Goal: Task Accomplishment & Management: Manage account settings

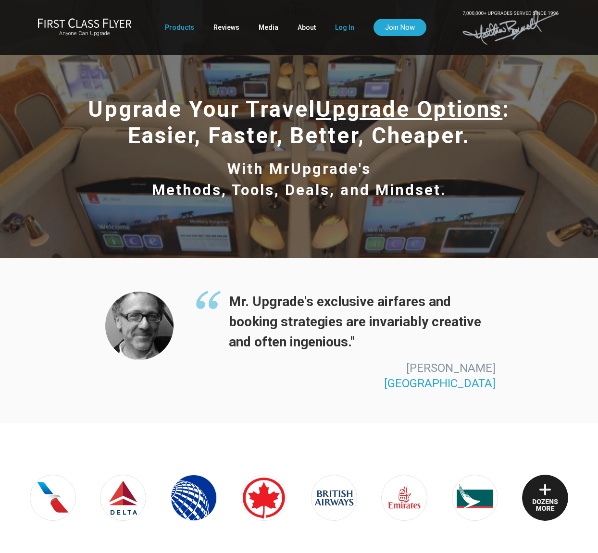
click at [342, 27] on link "Log In" at bounding box center [344, 27] width 19 height 17
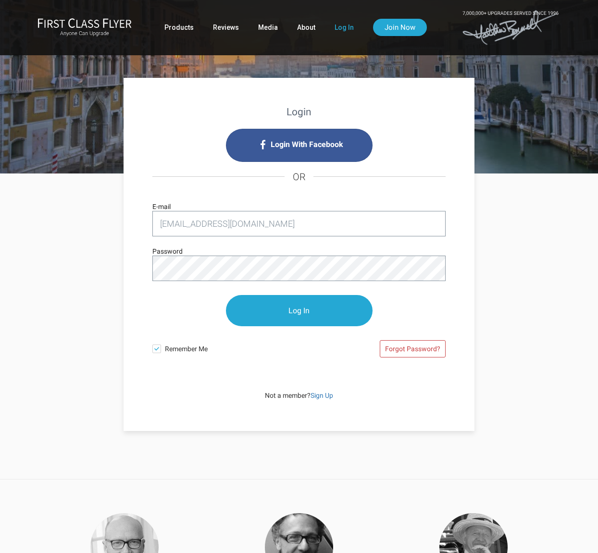
type input "[EMAIL_ADDRESS][DOMAIN_NAME]"
click at [299, 311] on input "Log In" at bounding box center [299, 310] width 147 height 31
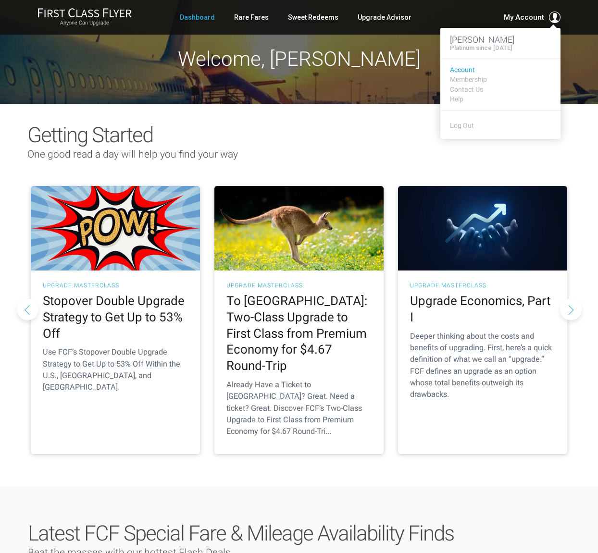
click at [465, 69] on link "Account" at bounding box center [500, 69] width 101 height 7
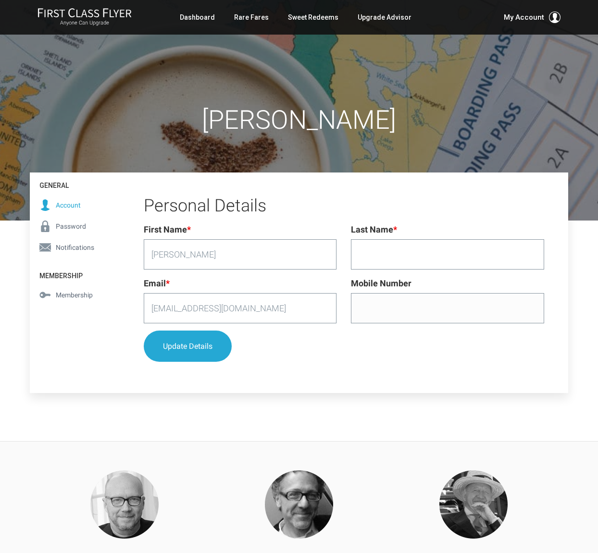
click at [77, 296] on span "Membership" at bounding box center [74, 295] width 37 height 11
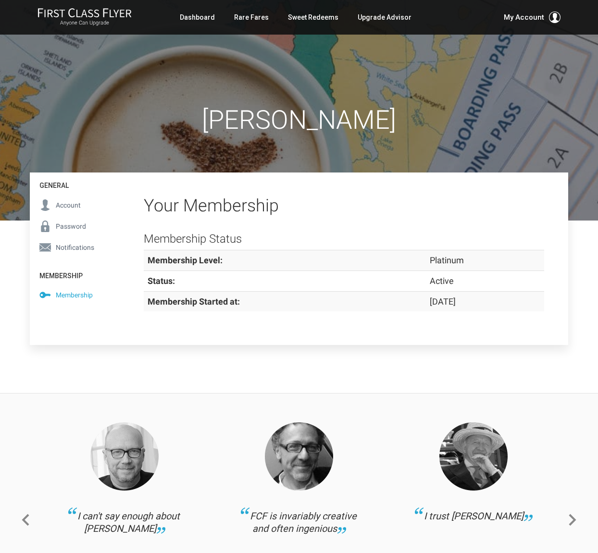
click at [69, 226] on span "Password" at bounding box center [71, 226] width 30 height 11
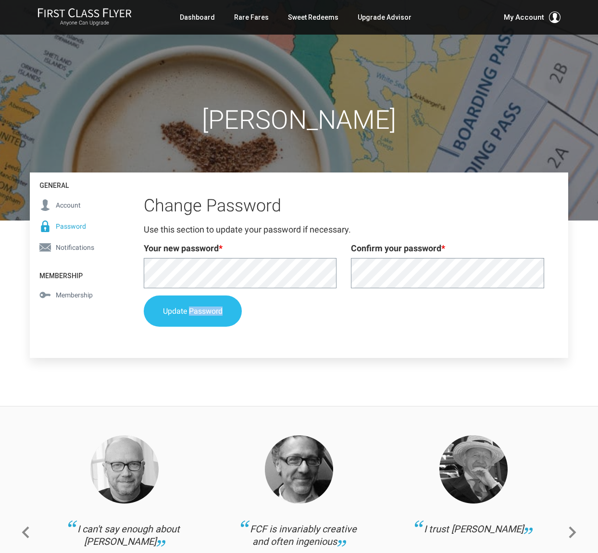
click at [179, 311] on button "Update Password" at bounding box center [193, 311] width 98 height 31
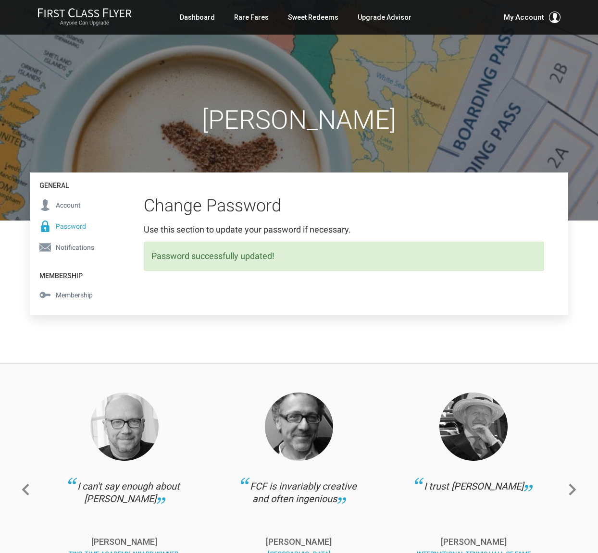
click at [64, 246] on span "Notifications" at bounding box center [75, 247] width 38 height 11
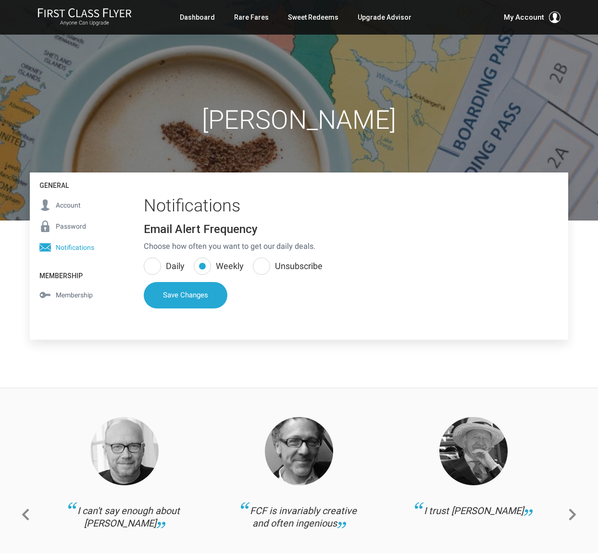
click at [68, 205] on span "Account" at bounding box center [68, 205] width 25 height 11
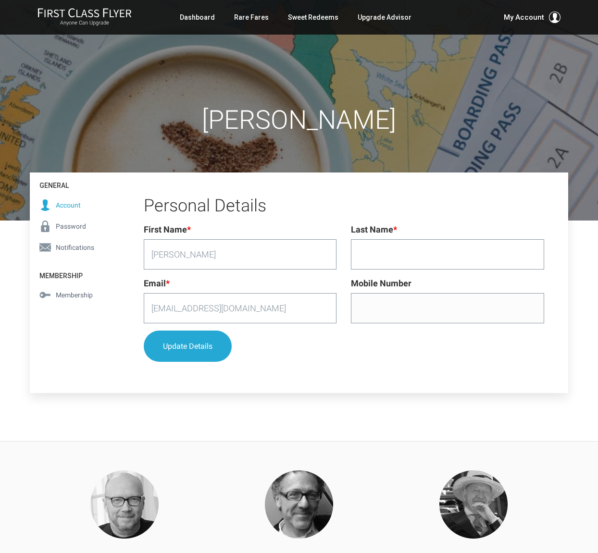
click at [80, 293] on span "Membership" at bounding box center [74, 295] width 37 height 11
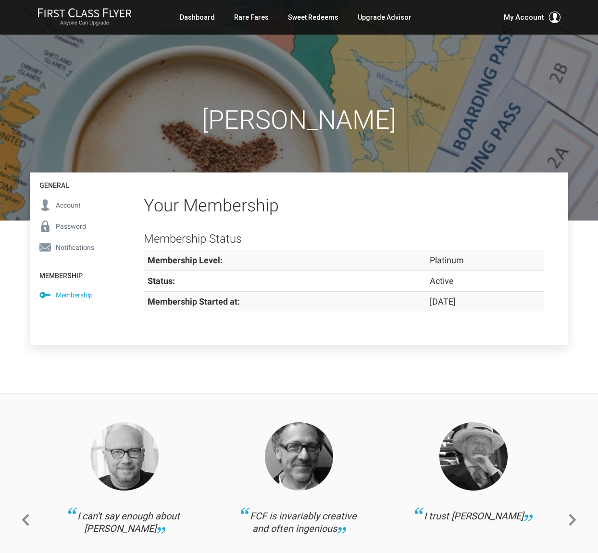
click at [186, 297] on strong "Membership Started at:" at bounding box center [194, 302] width 92 height 10
click at [163, 283] on strong "Status:" at bounding box center [161, 281] width 27 height 10
click at [390, 17] on link "Upgrade Advisor" at bounding box center [385, 17] width 54 height 17
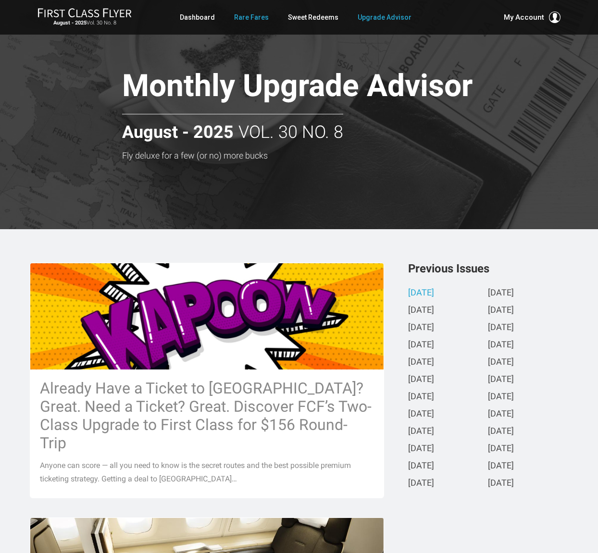
click at [247, 17] on link "Rare Fares" at bounding box center [251, 17] width 35 height 17
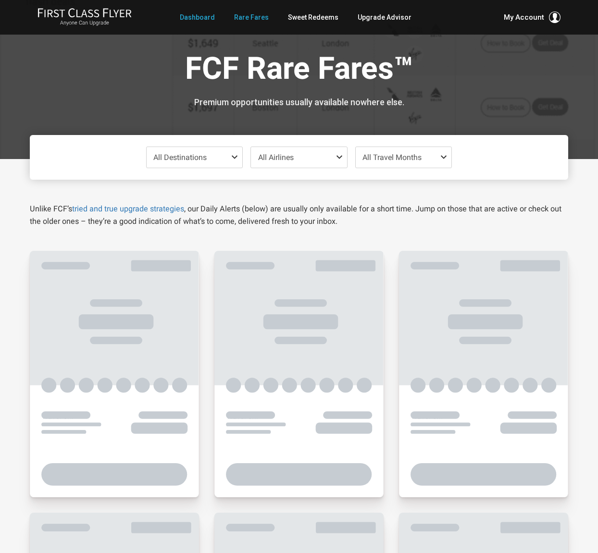
scroll to position [2, 0]
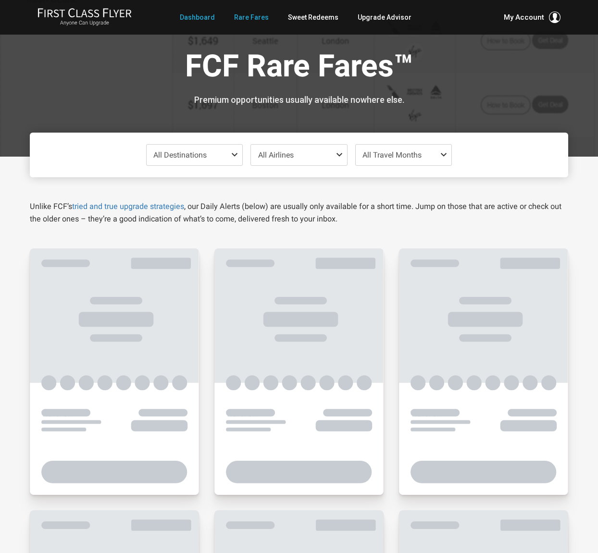
click at [198, 17] on link "Dashboard" at bounding box center [197, 17] width 35 height 17
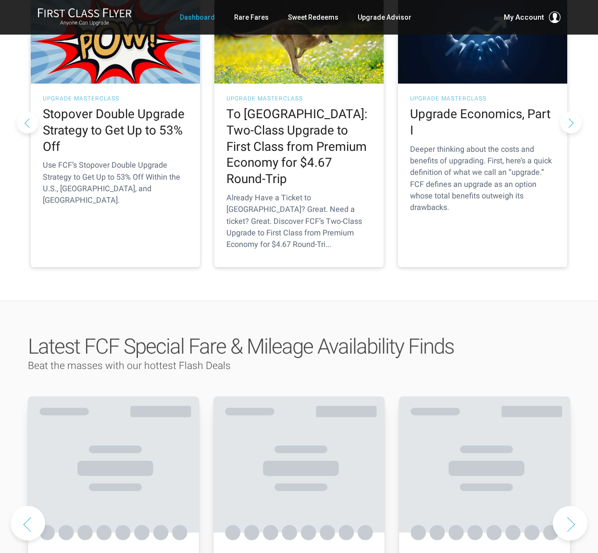
scroll to position [187, 0]
click at [170, 335] on span "Latest FCF Special Fare & Mileage Availability Finds" at bounding box center [241, 347] width 426 height 25
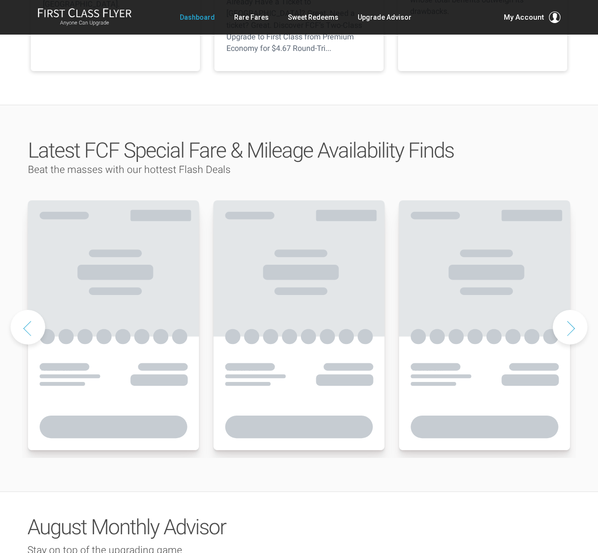
scroll to position [384, 0]
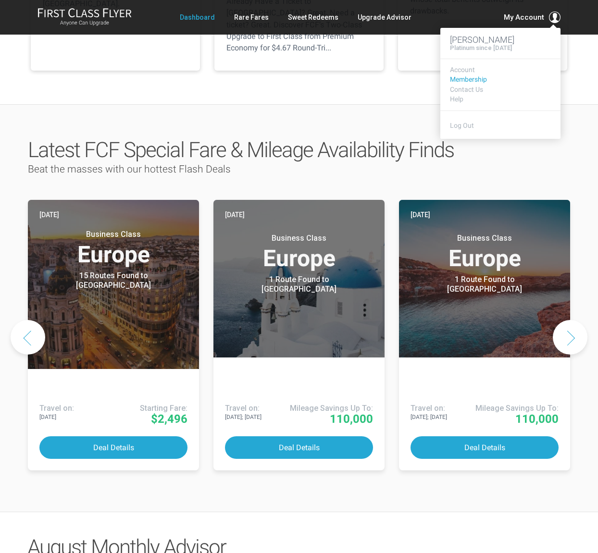
click at [470, 78] on link "Membership" at bounding box center [500, 79] width 101 height 7
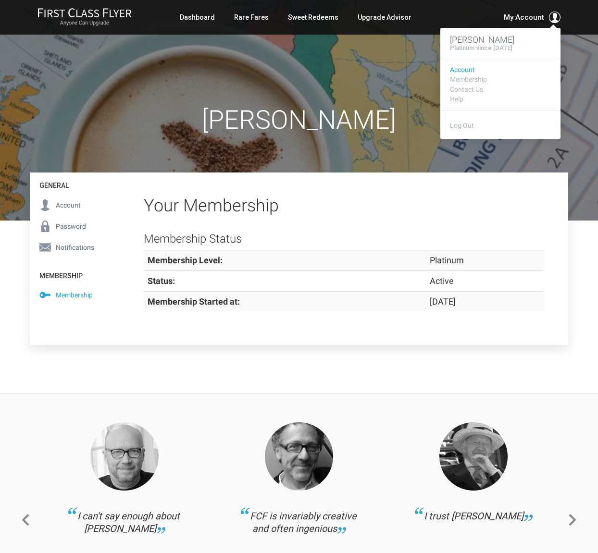
click at [463, 68] on link "Account" at bounding box center [500, 69] width 101 height 7
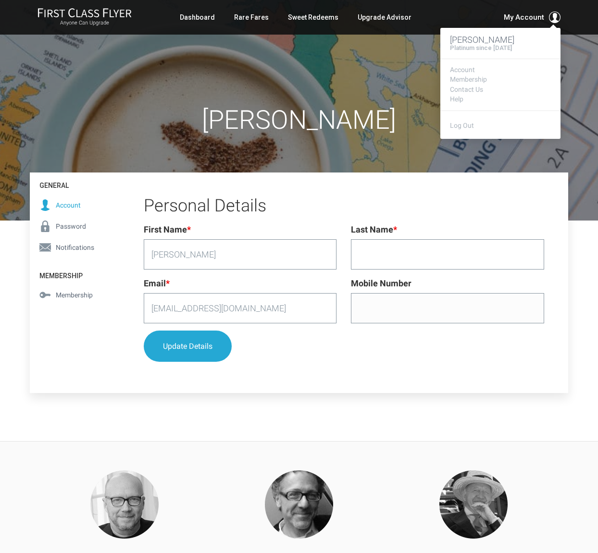
click at [533, 19] on span "My Account" at bounding box center [524, 18] width 40 height 12
click at [465, 124] on link "Log Out" at bounding box center [462, 126] width 24 height 8
